Goal: Task Accomplishment & Management: Use online tool/utility

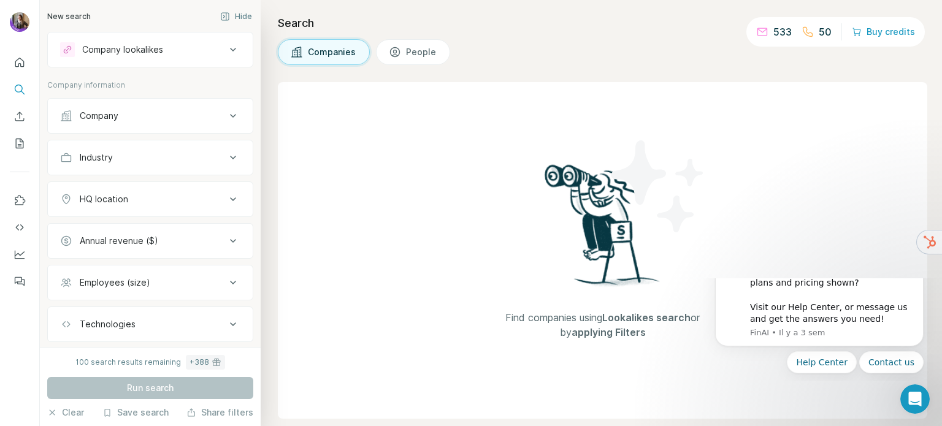
click at [115, 114] on div "Company" at bounding box center [99, 116] width 39 height 12
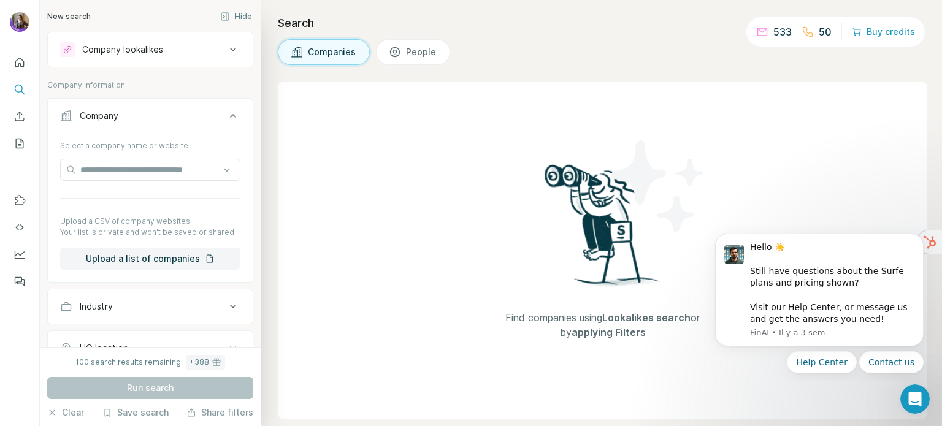
click at [115, 114] on div "Company" at bounding box center [99, 116] width 39 height 12
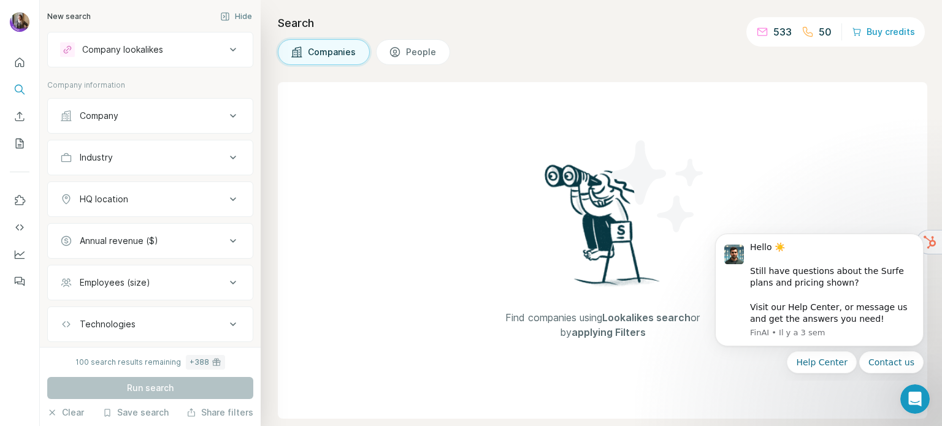
click at [132, 153] on div "Industry" at bounding box center [143, 157] width 166 height 12
click at [124, 189] on input at bounding box center [143, 187] width 151 height 13
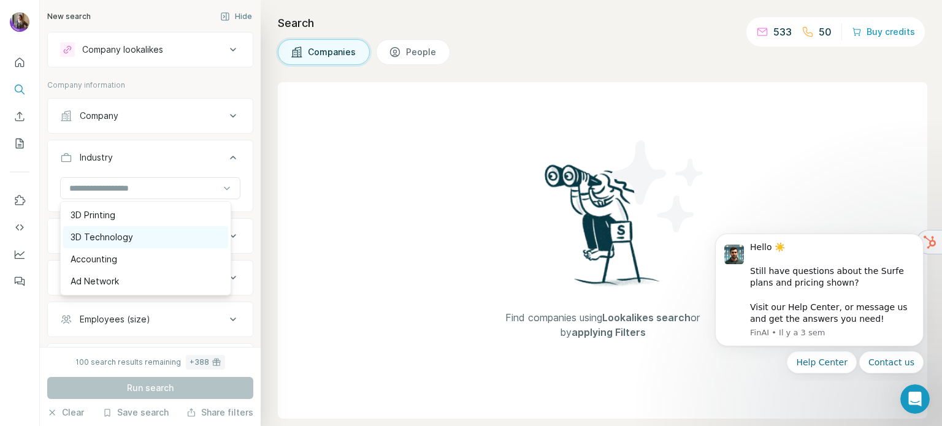
click at [116, 239] on p "3D Technology" at bounding box center [101, 237] width 63 height 12
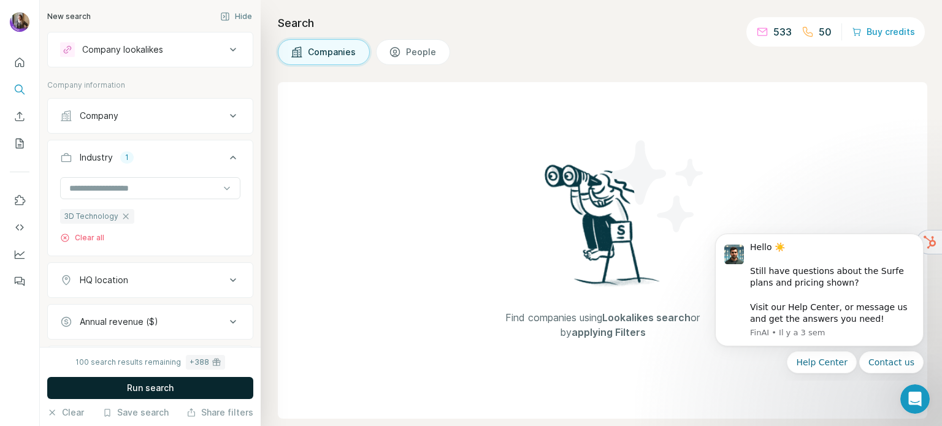
click at [161, 384] on span "Run search" at bounding box center [150, 388] width 47 height 12
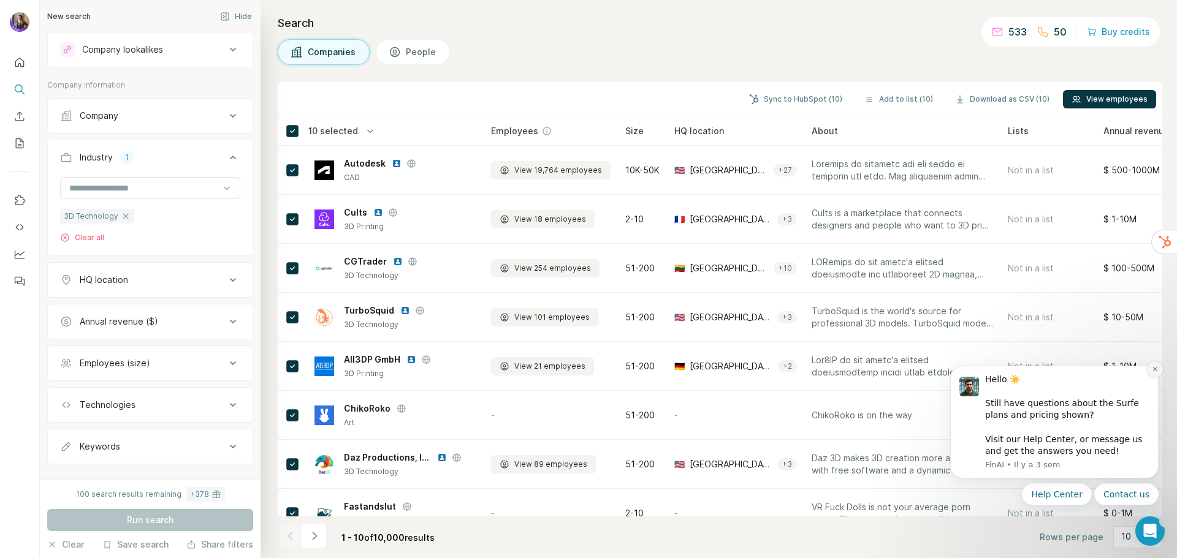
click at [941, 369] on icon "Dismiss notification" at bounding box center [1154, 369] width 4 height 4
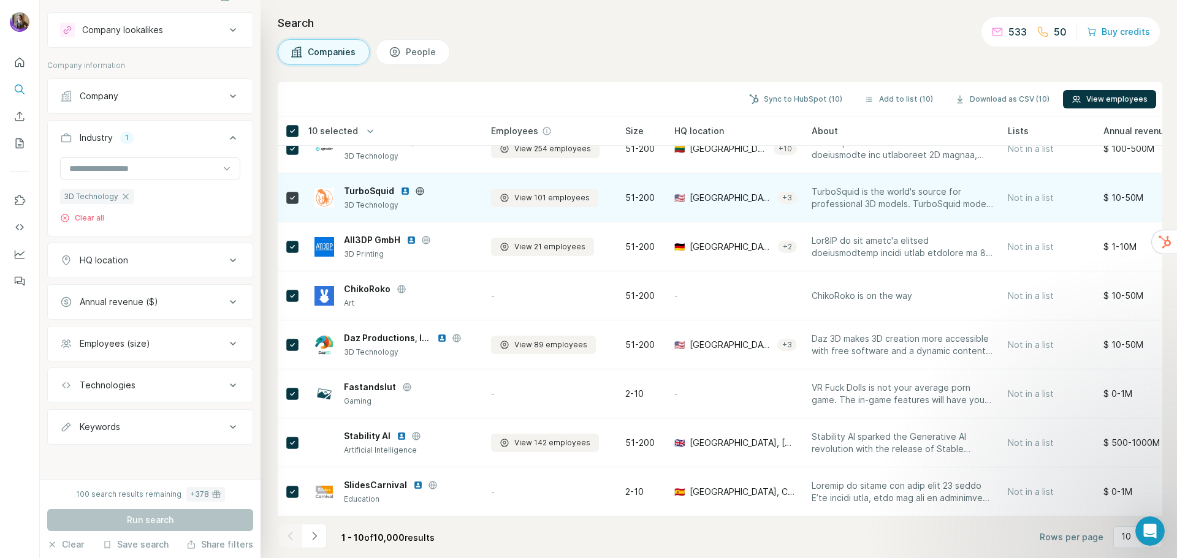
scroll to position [126, 0]
